Goal: Information Seeking & Learning: Find specific fact

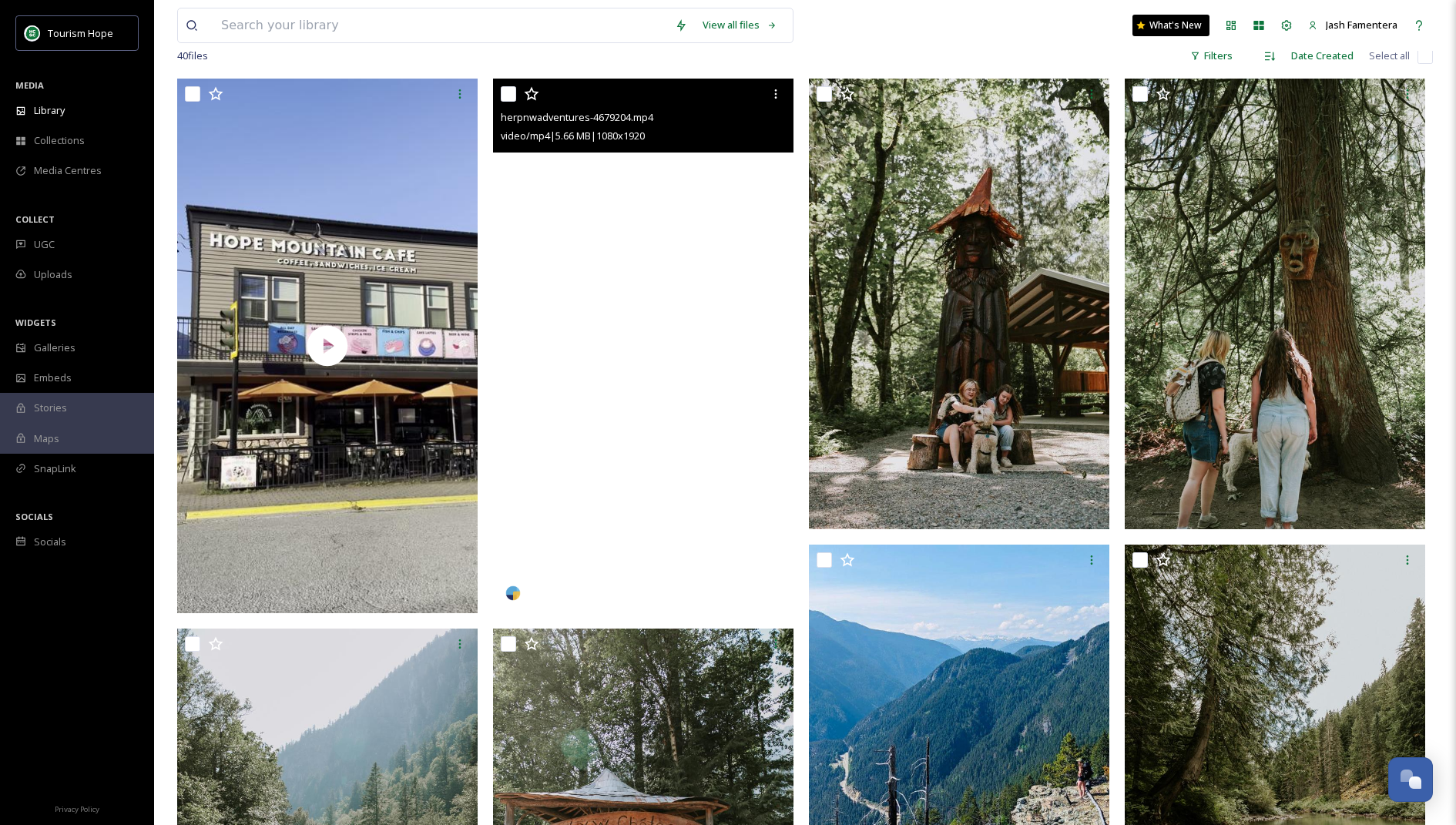
scroll to position [279, 0]
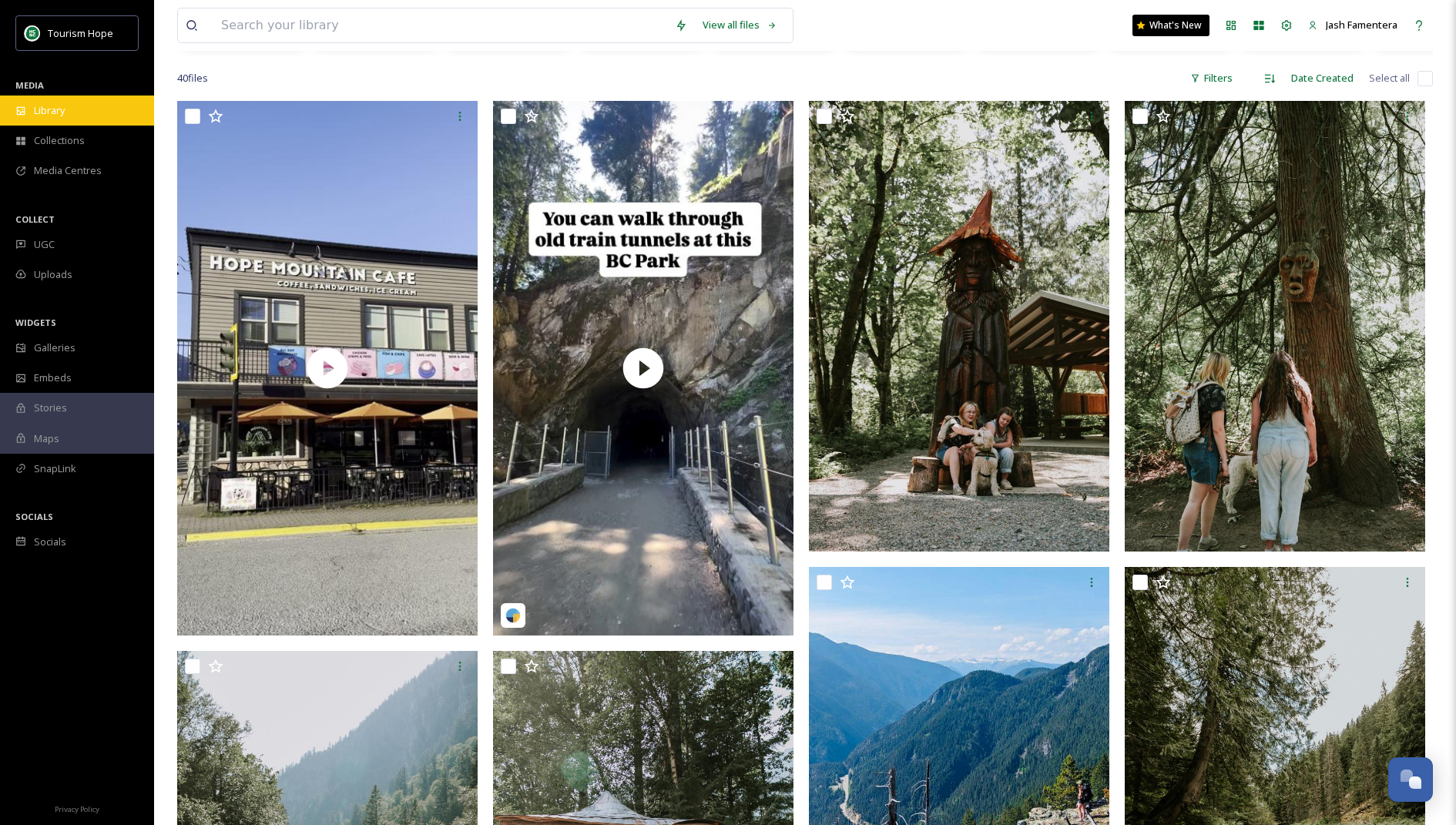
click at [97, 104] on div "Library" at bounding box center [77, 110] width 154 height 30
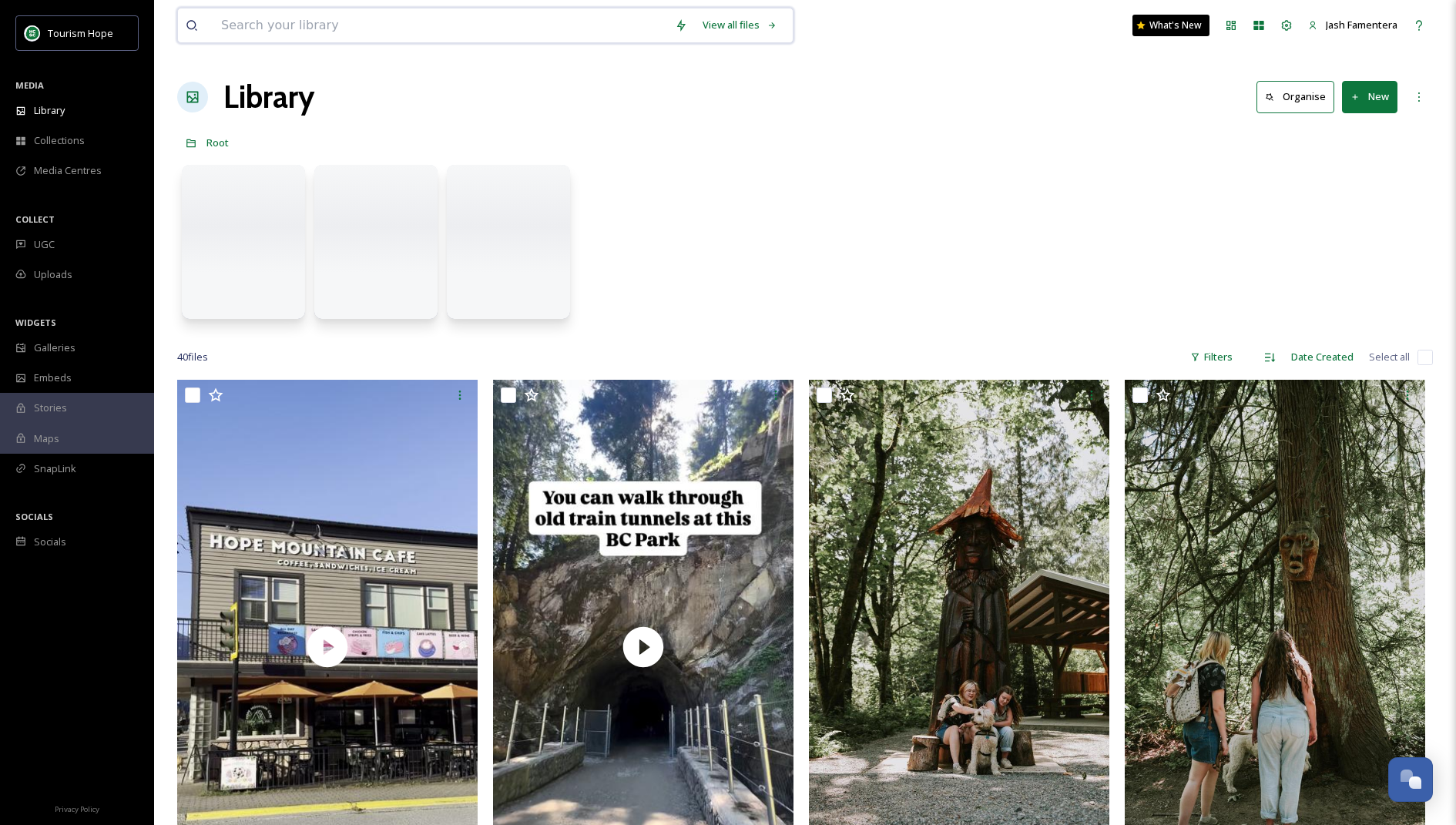
click at [327, 14] on input at bounding box center [440, 25] width 453 height 34
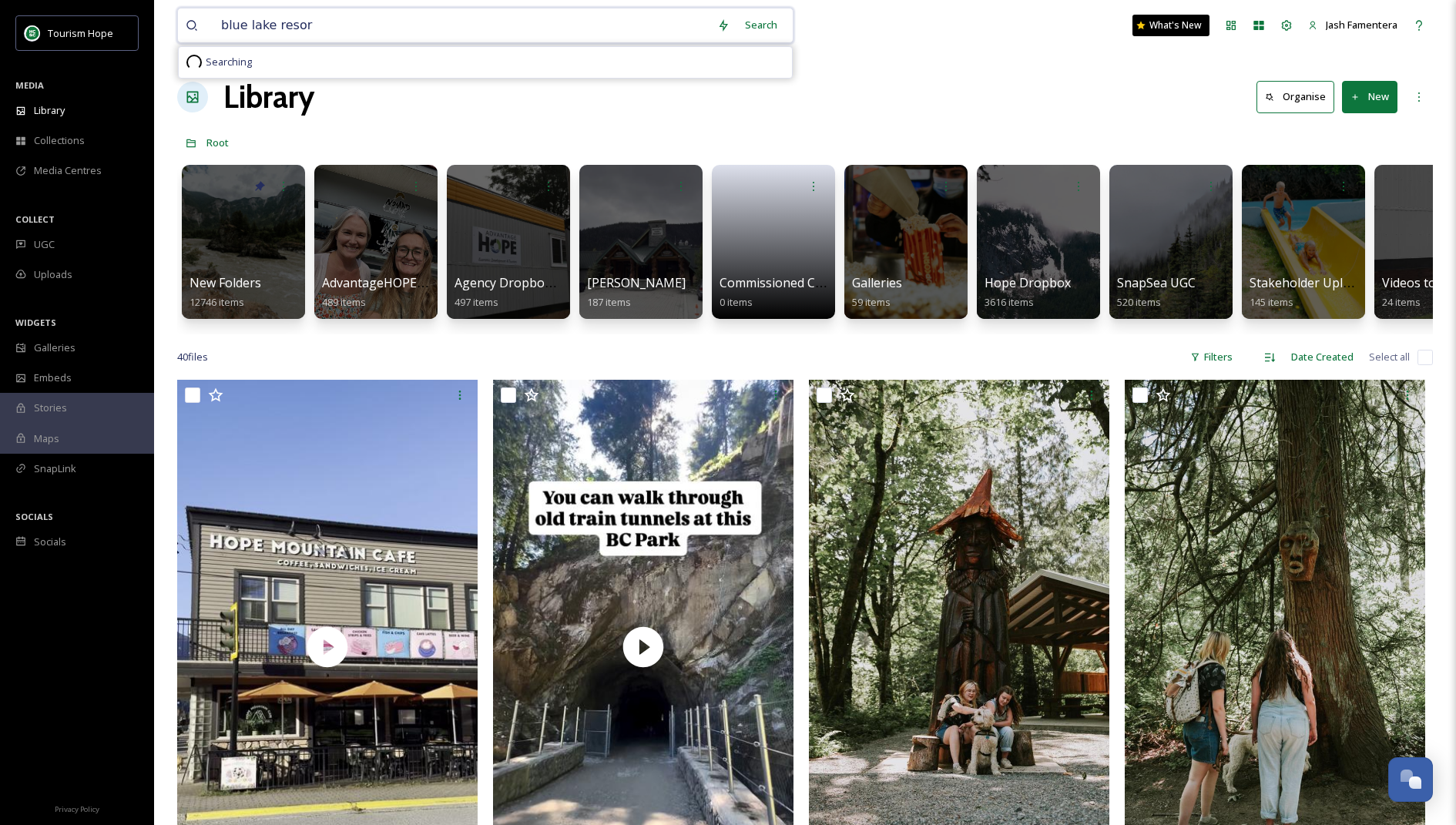
type input "[GEOGRAPHIC_DATA]"
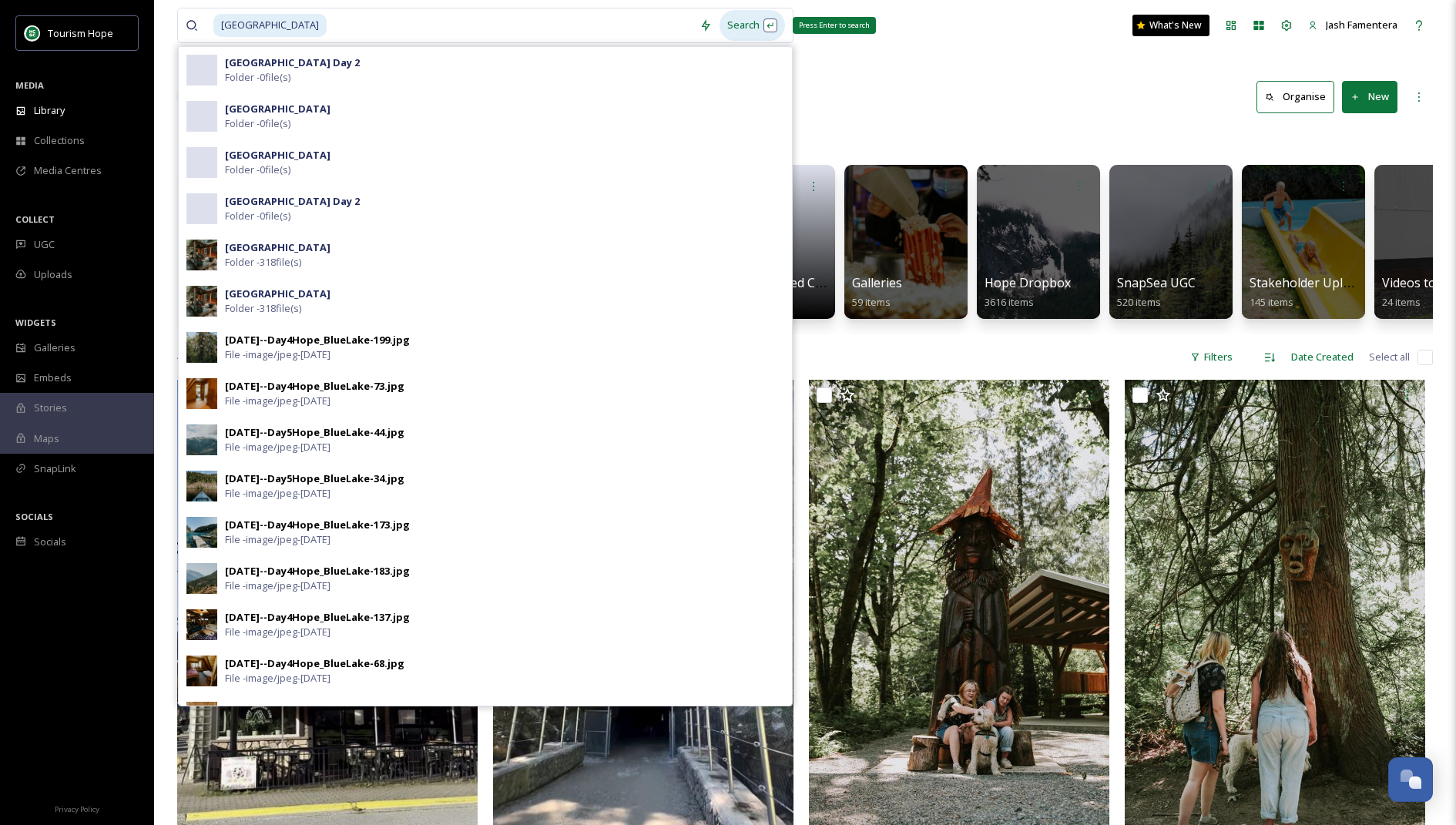
click at [751, 24] on div "Search Press Enter to search" at bounding box center [752, 25] width 65 height 30
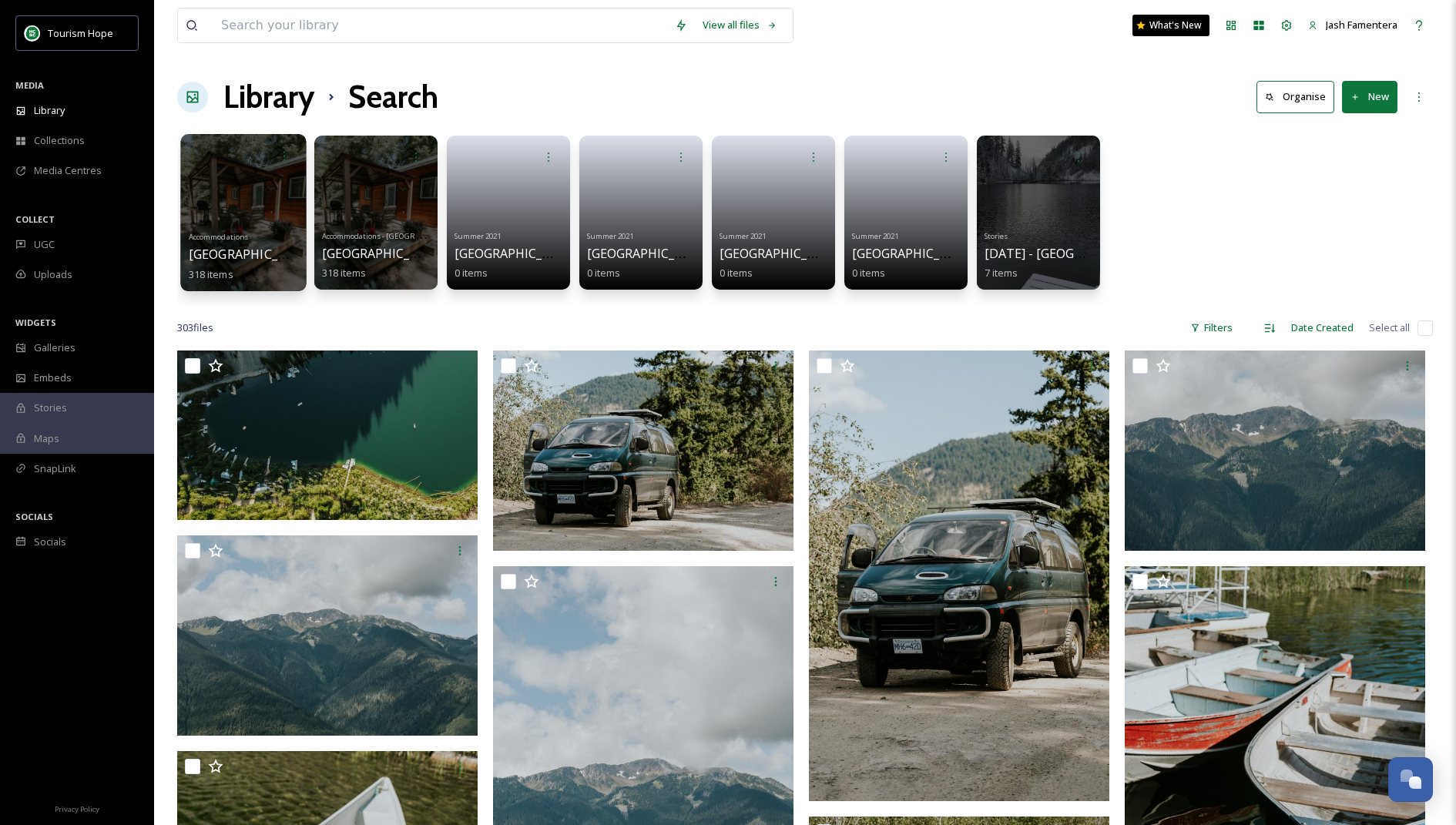
click at [264, 214] on div at bounding box center [243, 212] width 125 height 157
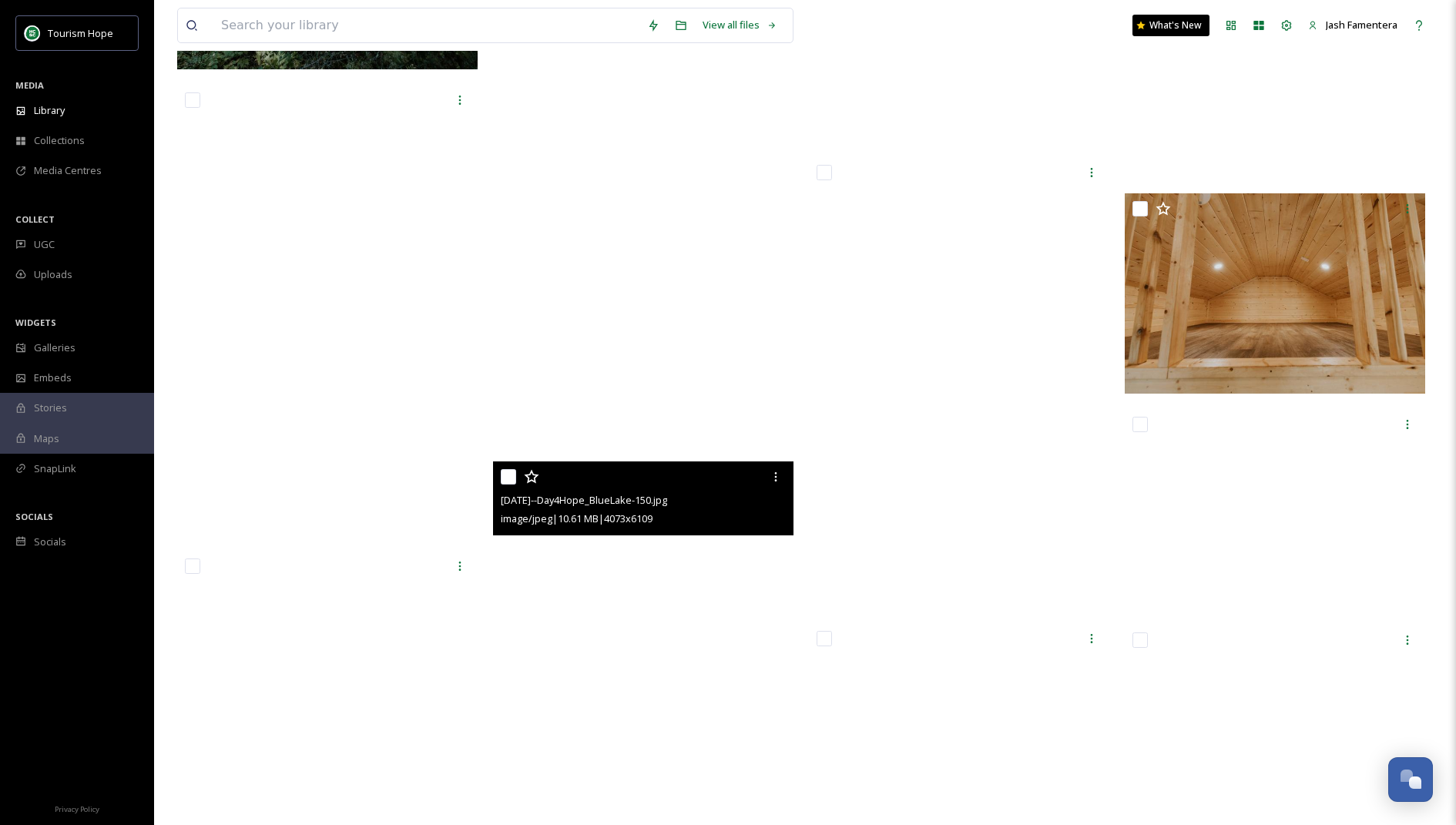
scroll to position [19808, 0]
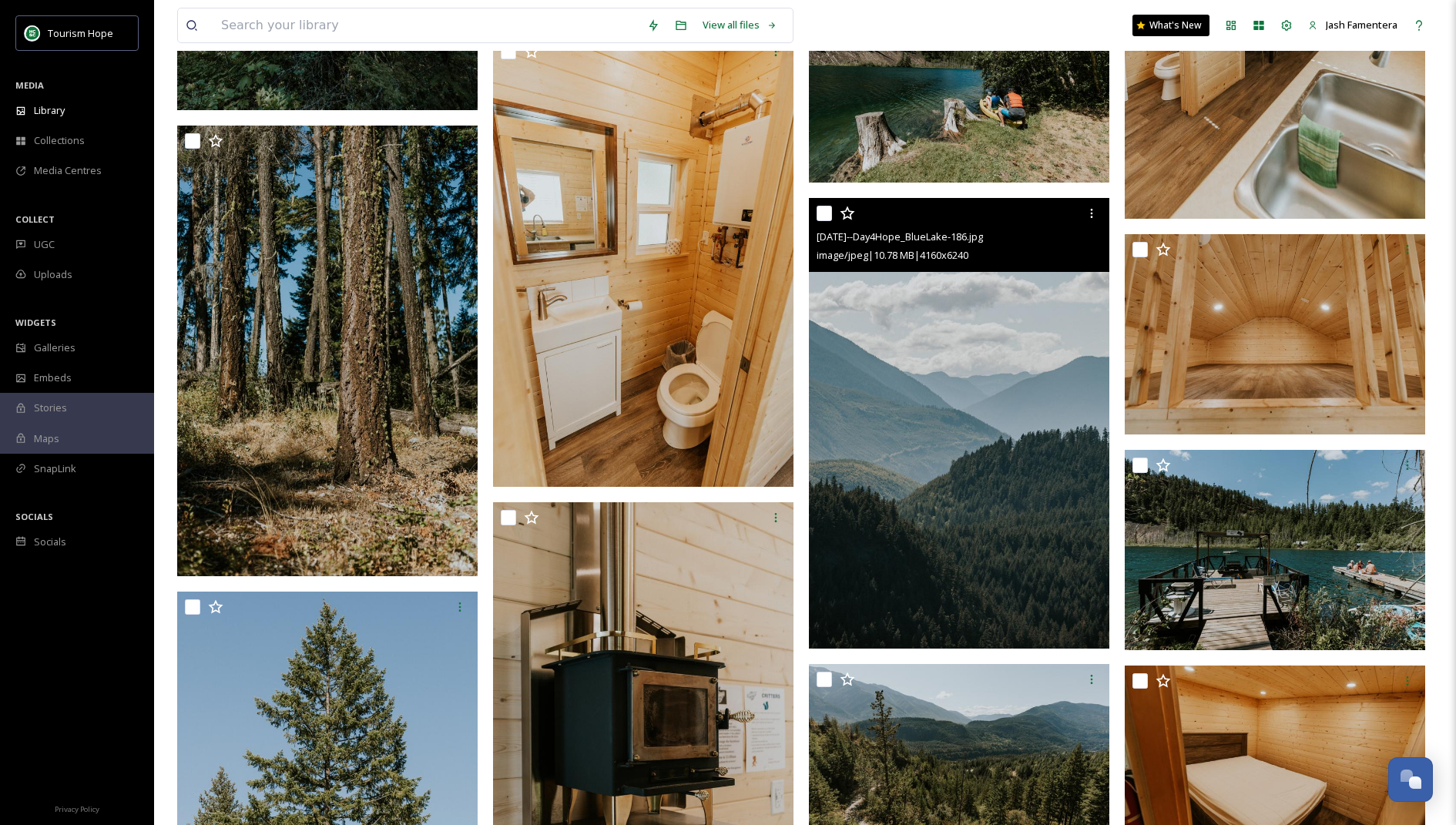
click at [988, 478] on img at bounding box center [959, 424] width 301 height 451
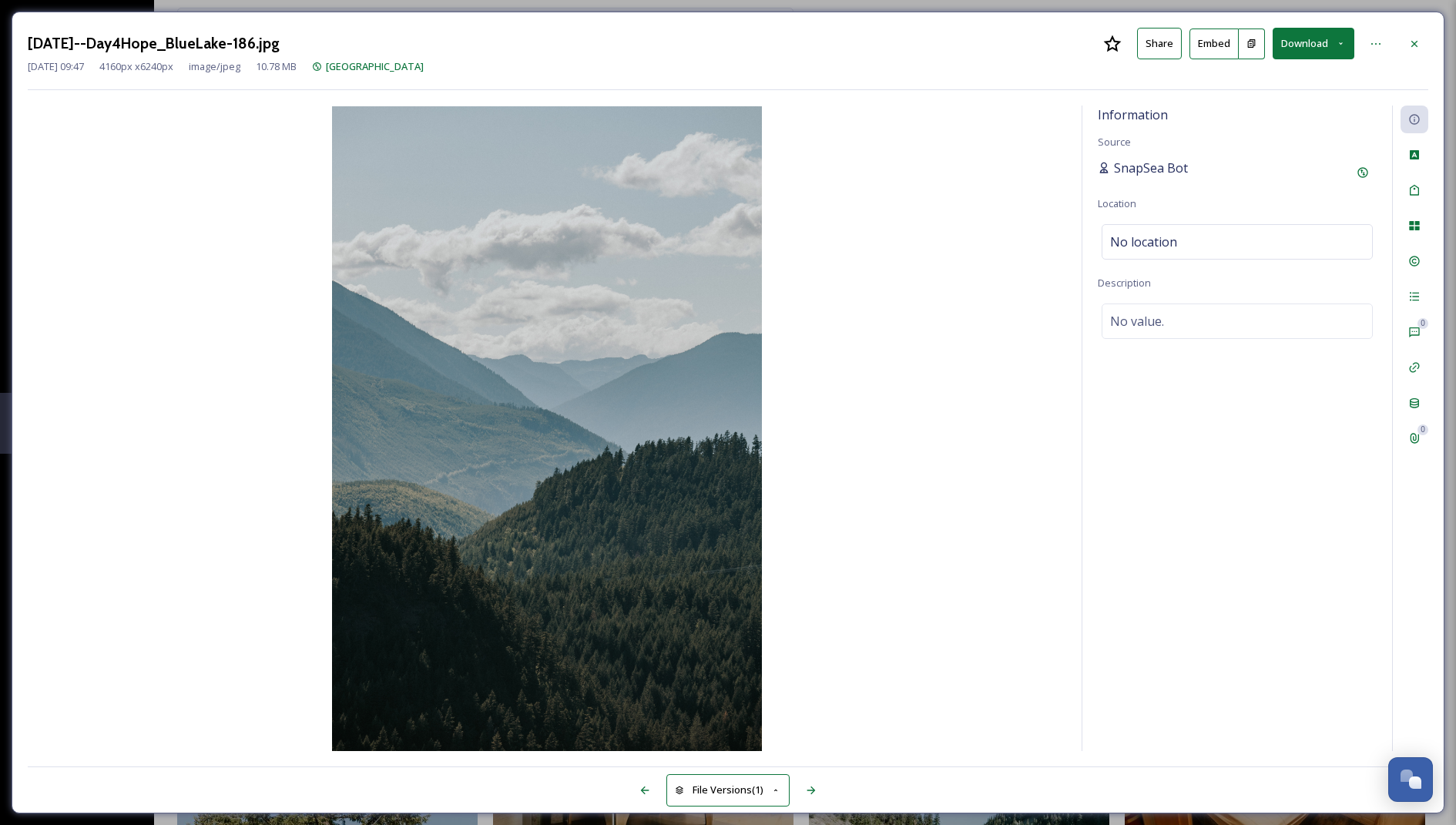
click at [1166, 167] on span "SnapSea Bot" at bounding box center [1150, 168] width 74 height 19
click at [1360, 169] on icon at bounding box center [1363, 172] width 13 height 13
click at [1409, 39] on icon at bounding box center [1414, 44] width 13 height 13
